Goal: Find specific page/section: Find specific page/section

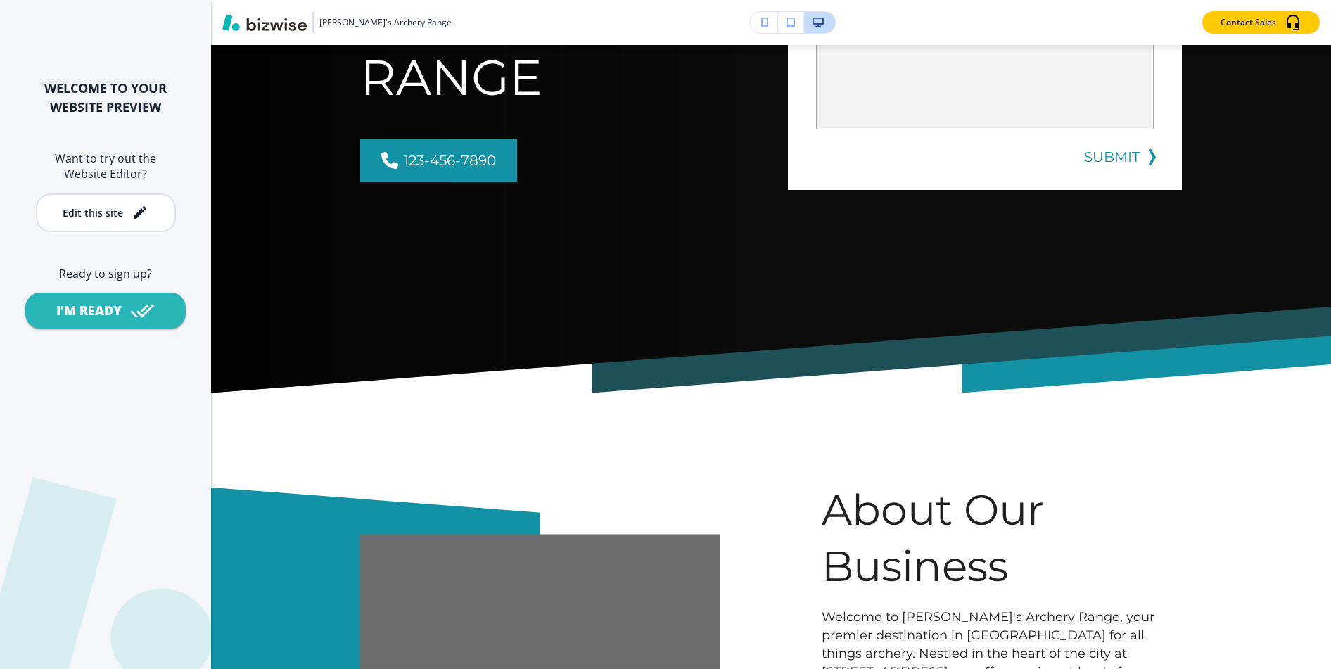
scroll to position [668, 0]
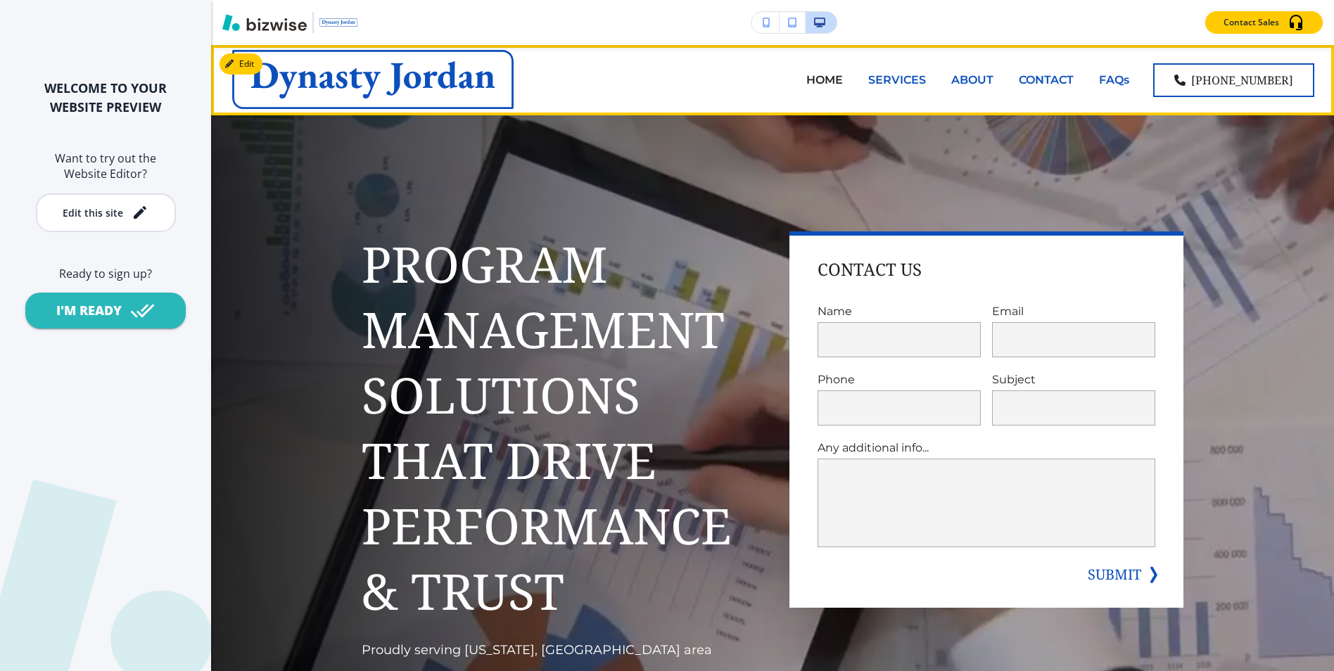
click at [924, 81] on p "SERVICES" at bounding box center [897, 80] width 58 height 16
